Goal: Transaction & Acquisition: Purchase product/service

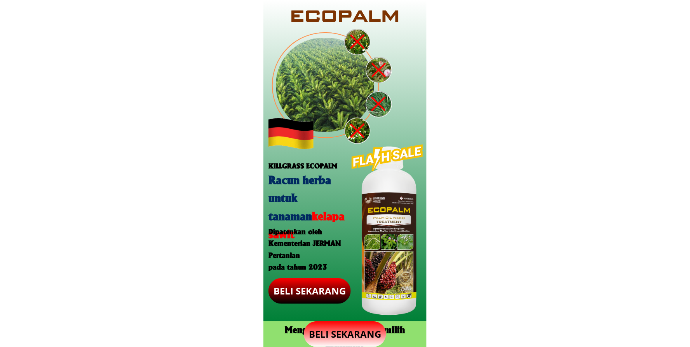
click at [335, 288] on p "BELI SEKARANG" at bounding box center [309, 291] width 82 height 26
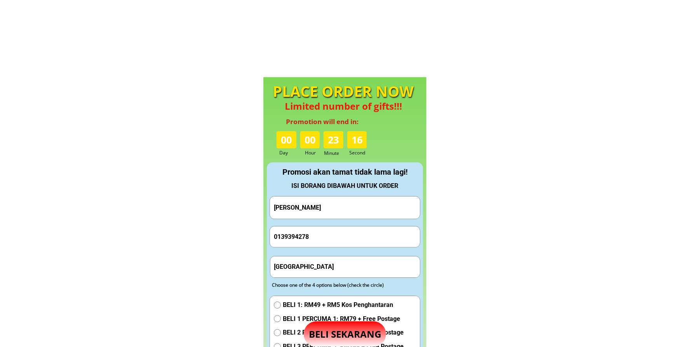
scroll to position [726, 0]
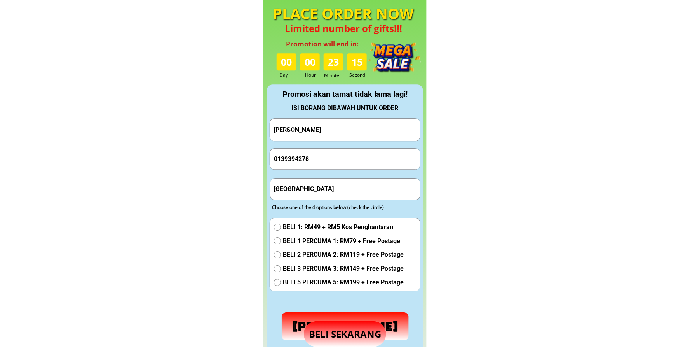
click at [317, 134] on input "[PERSON_NAME]" at bounding box center [345, 130] width 146 height 22
paste input "Danty B. Kinted"
type input "Danty B. Kinted"
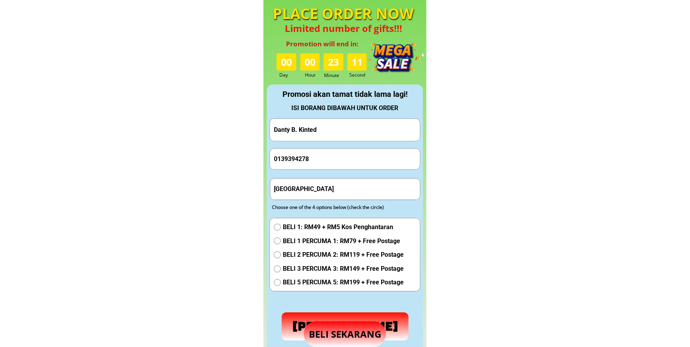
click at [331, 164] on input "0139394278" at bounding box center [345, 158] width 146 height 21
paste input "62216454"
type input "0162216454"
click at [340, 199] on input "[GEOGRAPHIC_DATA]" at bounding box center [345, 188] width 146 height 21
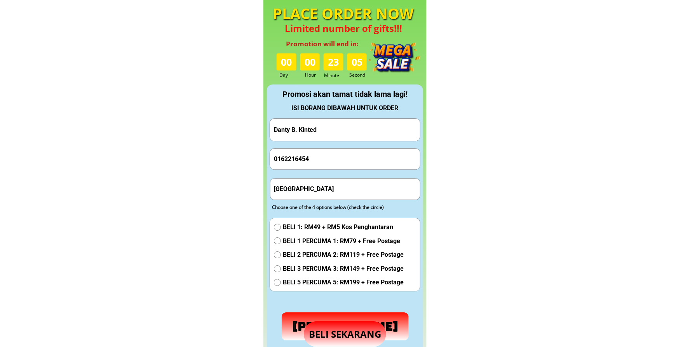
drag, startPoint x: 341, startPoint y: 197, endPoint x: 337, endPoint y: 186, distance: 11.8
click at [340, 197] on input "[GEOGRAPHIC_DATA]" at bounding box center [345, 188] width 146 height 21
click at [337, 186] on input "[GEOGRAPHIC_DATA]" at bounding box center [345, 188] width 146 height 21
drag, startPoint x: 337, startPoint y: 186, endPoint x: 337, endPoint y: 225, distance: 38.9
click at [337, 187] on input "[GEOGRAPHIC_DATA]" at bounding box center [345, 188] width 146 height 21
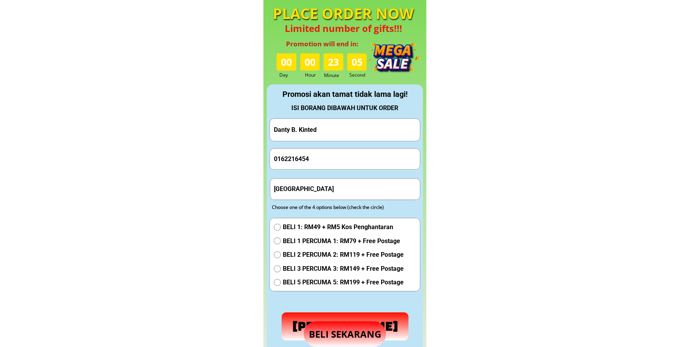
paste input "Kg. Betik, Jln. Kg. [GEOGRAPHIC_DATA], 91121 [GEOGRAPHIC_DATA] - [GEOGRAPHIC_DA…"
click at [333, 190] on input "[GEOGRAPHIC_DATA]. Betik, Jln. Kg. [GEOGRAPHIC_DATA], 91121 [GEOGRAPHIC_DATA] -…" at bounding box center [345, 188] width 146 height 21
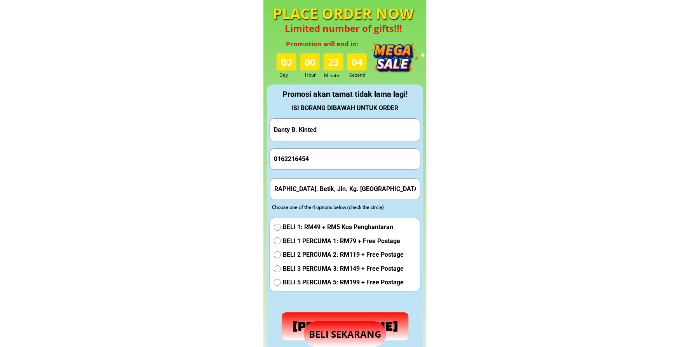
paste input "text"
type input "Kg. Betik, Jln. Kg. [GEOGRAPHIC_DATA], 91121 [GEOGRAPHIC_DATA] - [GEOGRAPHIC_DA…"
drag, startPoint x: 308, startPoint y: 239, endPoint x: 309, endPoint y: 244, distance: 5.2
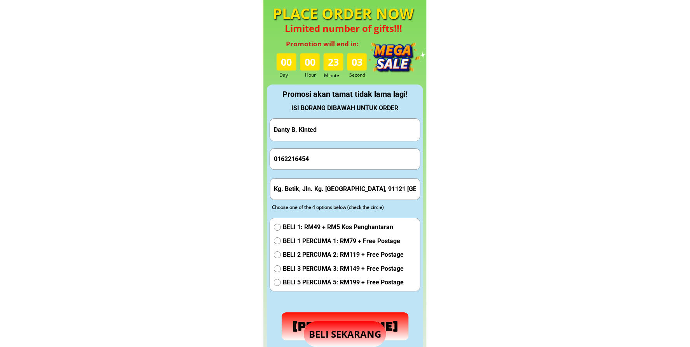
click at [308, 239] on span "BELI 1 PERCUMA 1: RM79 + Free Postage" at bounding box center [343, 241] width 121 height 10
radio input "true"
click at [329, 318] on p "[PERSON_NAME]" at bounding box center [345, 326] width 127 height 28
